Goal: Information Seeking & Learning: Learn about a topic

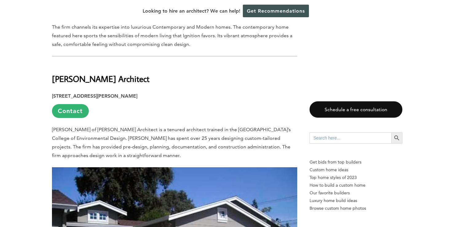
scroll to position [1434, 0]
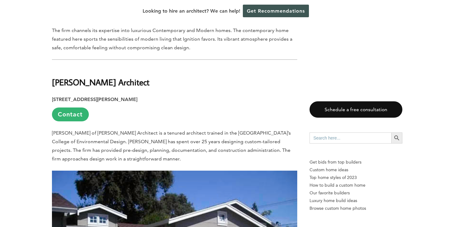
click at [111, 77] on b "[PERSON_NAME] Architect" at bounding box center [100, 82] width 97 height 11
copy div "[PERSON_NAME] Architect"
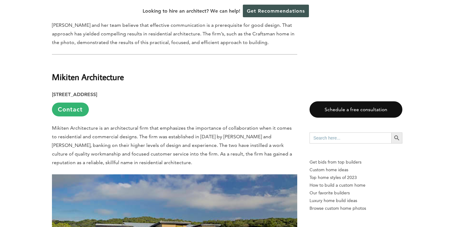
scroll to position [1782, 0]
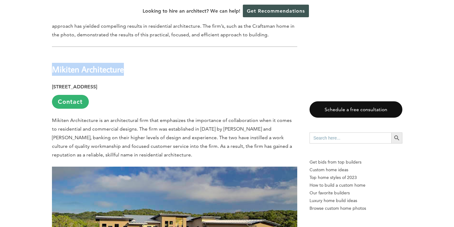
drag, startPoint x: 141, startPoint y: 37, endPoint x: 47, endPoint y: 38, distance: 94.1
copy b "Mikiten Architecture"
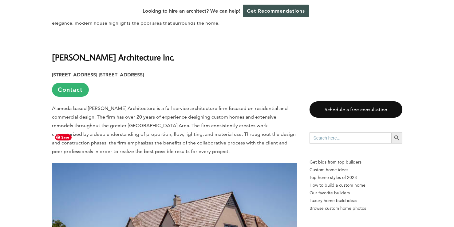
scroll to position [2391, 0]
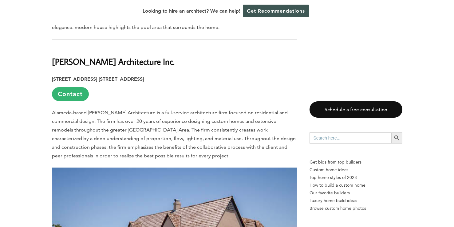
click at [129, 56] on b "[PERSON_NAME] Architecture Inc." at bounding box center [113, 61] width 123 height 11
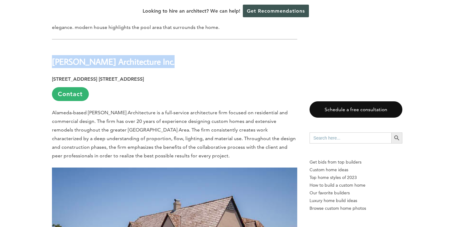
click at [129, 56] on b "[PERSON_NAME] Architecture Inc." at bounding box center [113, 61] width 123 height 11
copy div "[PERSON_NAME] Architecture Inc."
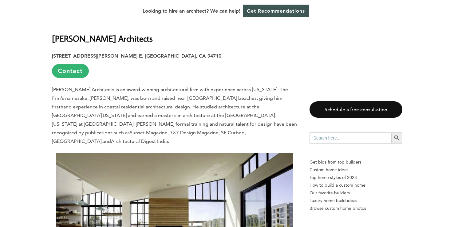
scroll to position [2748, 0]
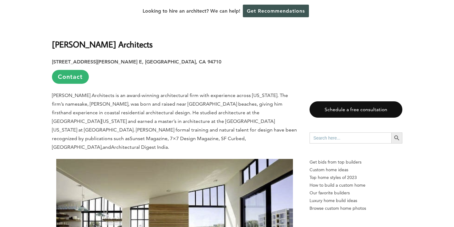
click at [115, 59] on strong "[STREET_ADDRESS][PERSON_NAME] E, [GEOGRAPHIC_DATA], CA 94710" at bounding box center [136, 62] width 169 height 6
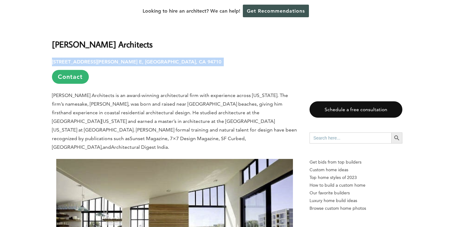
click at [115, 59] on strong "[STREET_ADDRESS][PERSON_NAME] E, [GEOGRAPHIC_DATA], CA 94710" at bounding box center [136, 62] width 169 height 6
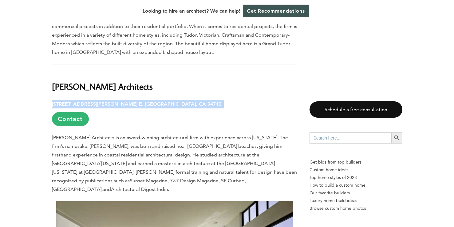
scroll to position [2696, 0]
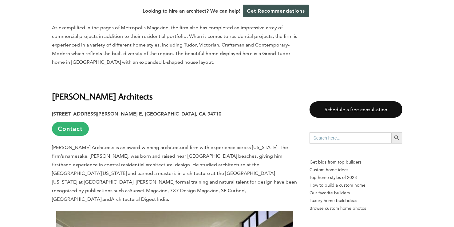
click at [94, 91] on b "[PERSON_NAME] Architects" at bounding box center [102, 96] width 101 height 11
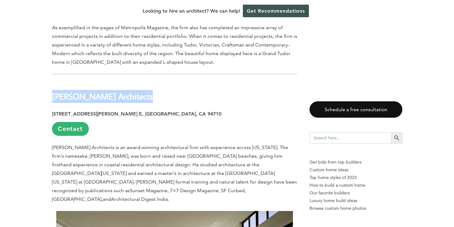
click at [94, 91] on b "[PERSON_NAME] Architects" at bounding box center [102, 96] width 101 height 11
copy div "[PERSON_NAME] Architects"
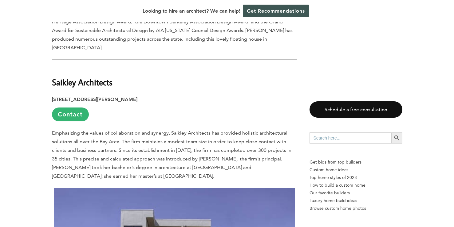
scroll to position [3074, 0]
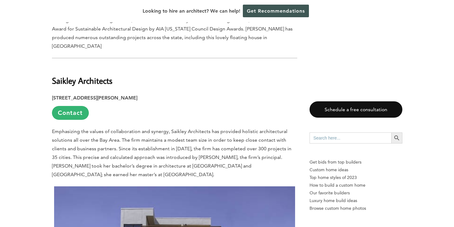
click at [96, 75] on b "Saikley Architects" at bounding box center [82, 80] width 61 height 11
copy div "Saikley Architects"
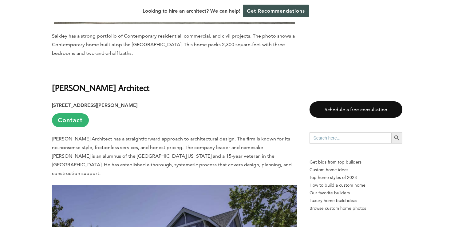
scroll to position [3390, 0]
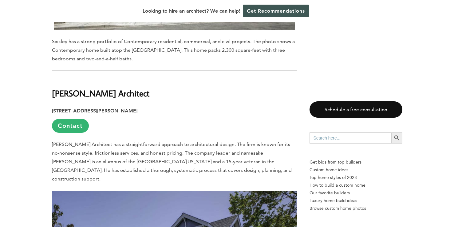
click at [110, 78] on h2 "[PERSON_NAME] Architect" at bounding box center [174, 88] width 245 height 21
click at [112, 88] on b "[PERSON_NAME] Architect" at bounding box center [100, 93] width 97 height 11
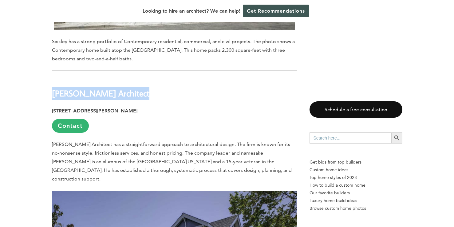
click at [112, 88] on b "[PERSON_NAME] Architect" at bounding box center [100, 93] width 97 height 11
copy div "[PERSON_NAME] Architect"
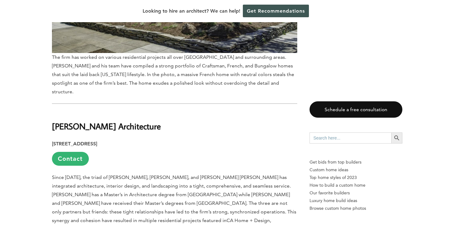
scroll to position [3693, 0]
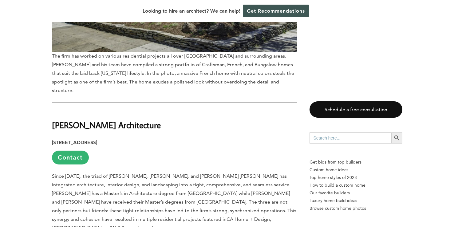
click at [134, 119] on b "[PERSON_NAME] Architecture" at bounding box center [106, 124] width 109 height 11
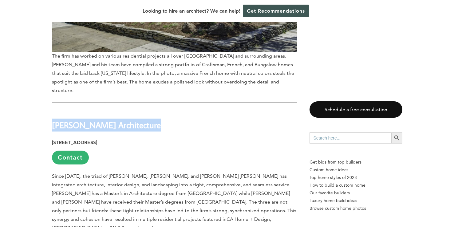
click at [134, 119] on b "[PERSON_NAME] Architecture" at bounding box center [106, 124] width 109 height 11
copy div "[PERSON_NAME] Architecture"
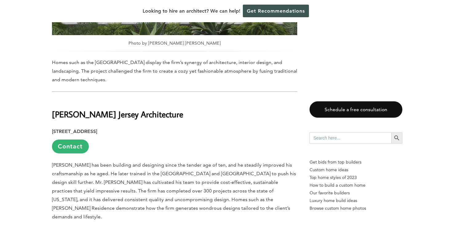
scroll to position [4061, 0]
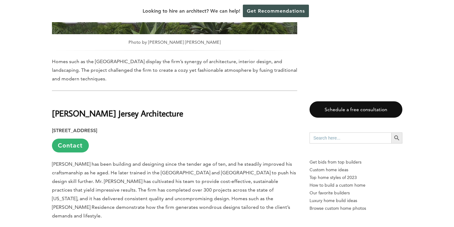
click at [105, 108] on b "[PERSON_NAME] Jersey Architecture" at bounding box center [117, 113] width 131 height 11
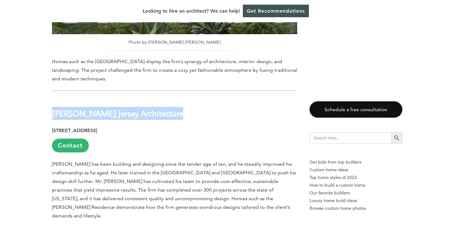
click at [105, 108] on b "[PERSON_NAME] Jersey Architecture" at bounding box center [117, 113] width 131 height 11
copy div "[PERSON_NAME] Jersey Architecture"
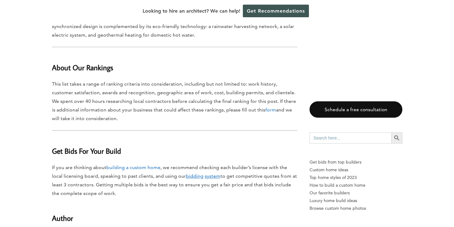
scroll to position [4600, 0]
